Goal: Find contact information: Find contact information

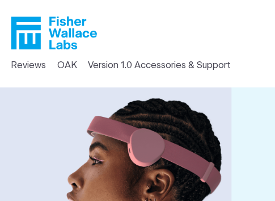
click at [239, 28] on header "Reviews [GEOGRAPHIC_DATA] Version 1.0 Accessories & Support" at bounding box center [137, 43] width 275 height 87
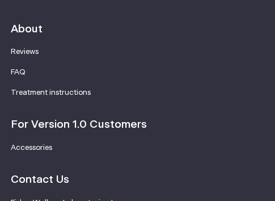
scroll to position [5126, 0]
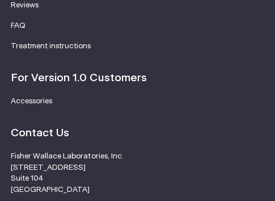
drag, startPoint x: 113, startPoint y: 132, endPoint x: 7, endPoint y: 132, distance: 105.9
click at [7, 132] on footer "Sign up... Learn more about our groundbreaking technology. Submit By submitting…" at bounding box center [137, 26] width 275 height 756
click at [24, 151] on li "[PERSON_NAME] Laboratories, Inc. [STREET_ADDRESS] Phone: [PHONE_NUMBER] Fax (rx…" at bounding box center [137, 196] width 253 height 90
click at [18, 151] on li "[PERSON_NAME] Laboratories, Inc. [STREET_ADDRESS] Phone: [PHONE_NUMBER] Fax (rx…" at bounding box center [137, 196] width 253 height 90
drag, startPoint x: 11, startPoint y: 131, endPoint x: 117, endPoint y: 150, distance: 107.1
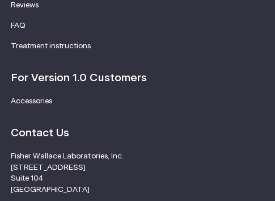
click at [117, 151] on li "[PERSON_NAME] Laboratories, Inc. [STREET_ADDRESS] Phone: [PHONE_NUMBER] Fax (rx…" at bounding box center [137, 196] width 253 height 90
copy li "Phone: [PHONE_NUMBER] Fax (rx): [PHONE_NUMBER] Email: [EMAIL_ADDRESS][DOMAIN_NA…"
click at [216, 151] on li "[PERSON_NAME] Laboratories, Inc. [STREET_ADDRESS] Phone: [PHONE_NUMBER] Fax (rx…" at bounding box center [137, 196] width 253 height 90
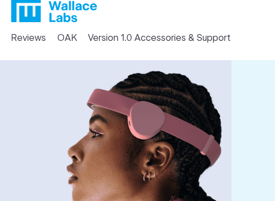
scroll to position [97, 0]
